Goal: Entertainment & Leisure: Consume media (video, audio)

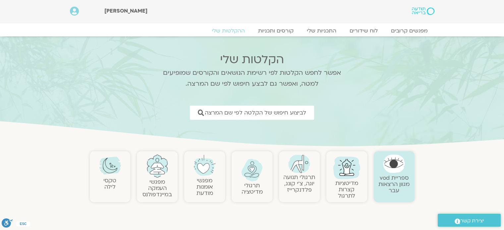
click at [293, 185] on link "תרגולי תנועה יוגה, צ׳י קונג, פלדנקרייז" at bounding box center [299, 184] width 32 height 20
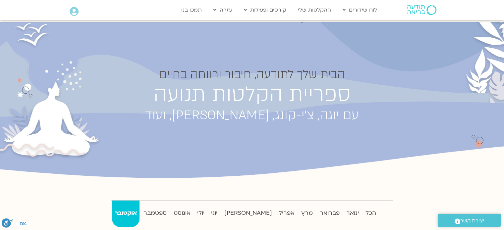
click at [130, 213] on strong "אוקטובר" at bounding box center [125, 213] width 27 height 10
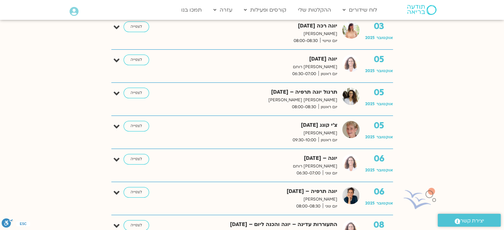
scroll to position [232, 0]
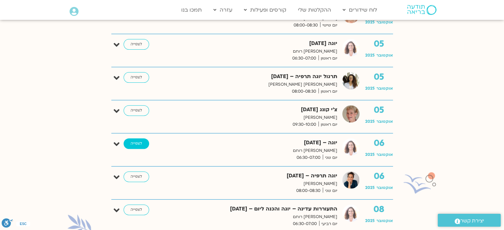
click at [137, 142] on link "לצפייה" at bounding box center [137, 143] width 26 height 11
